Goal: Information Seeking & Learning: Learn about a topic

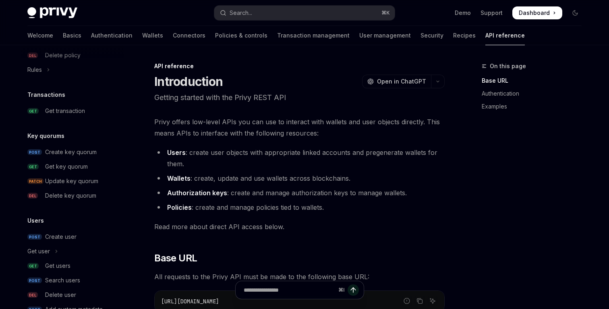
scroll to position [538, 0]
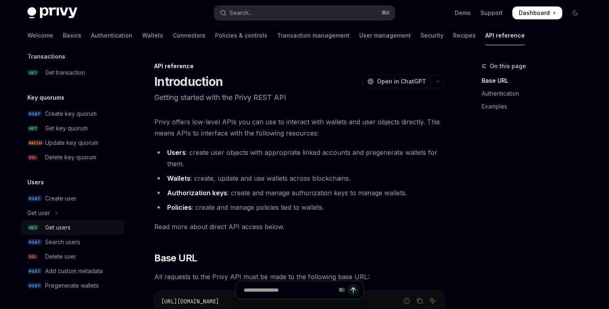
click at [61, 226] on div "Get users" at bounding box center [57, 227] width 25 height 10
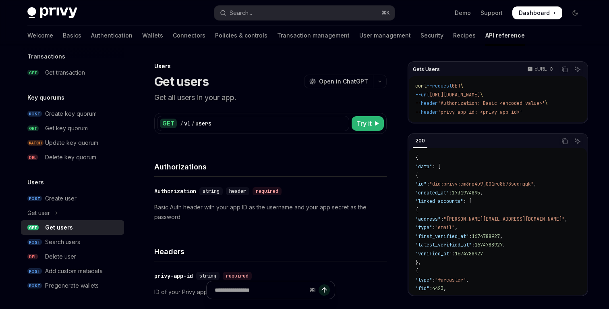
click at [260, 129] on div "GET / v1 / users" at bounding box center [253, 123] width 192 height 15
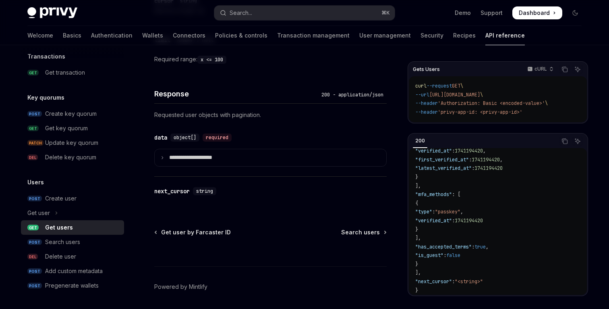
scroll to position [372, 0]
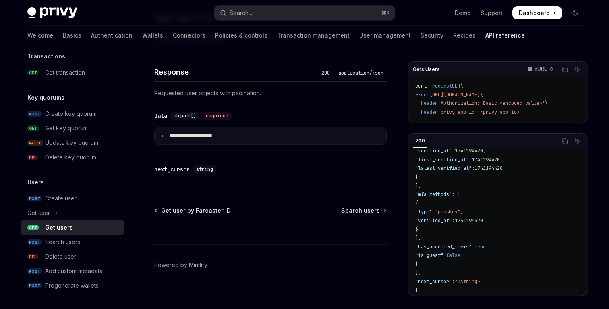
click at [199, 134] on p "**********" at bounding box center [197, 135] width 56 height 7
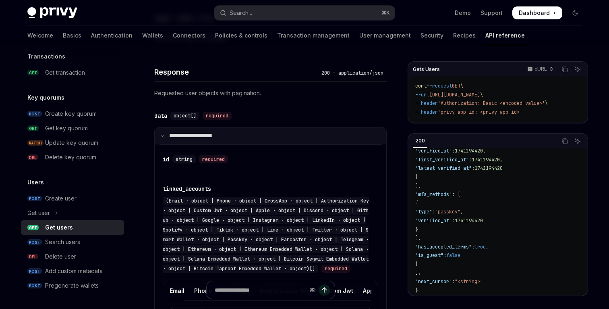
click at [199, 134] on p "**********" at bounding box center [196, 135] width 54 height 7
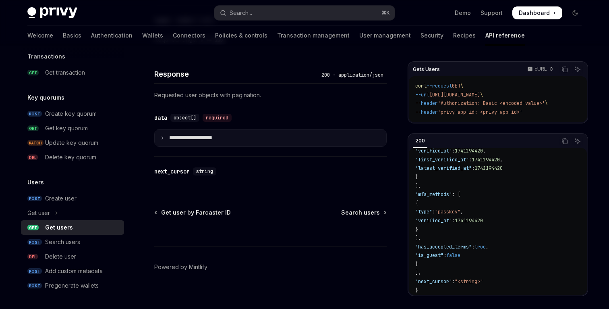
scroll to position [369, 0]
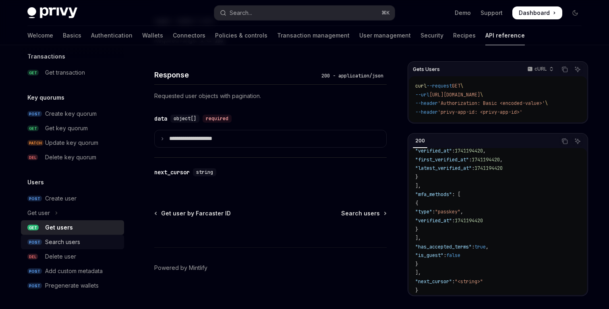
click at [69, 244] on div "Search users" at bounding box center [62, 242] width 35 height 10
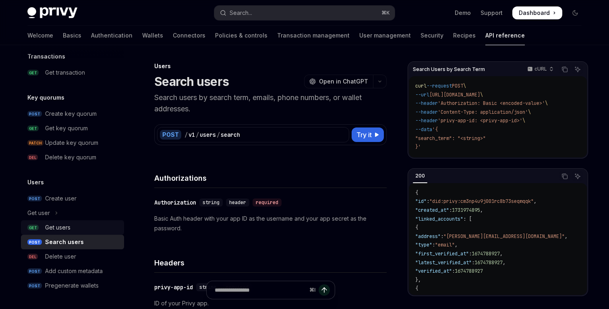
click at [51, 228] on div "Get users" at bounding box center [57, 227] width 25 height 10
type textarea "*"
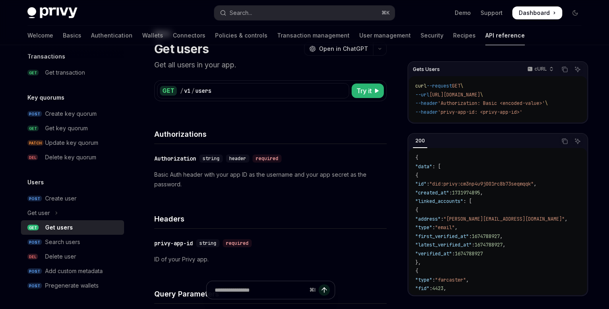
scroll to position [112, 0]
